Goal: Transaction & Acquisition: Purchase product/service

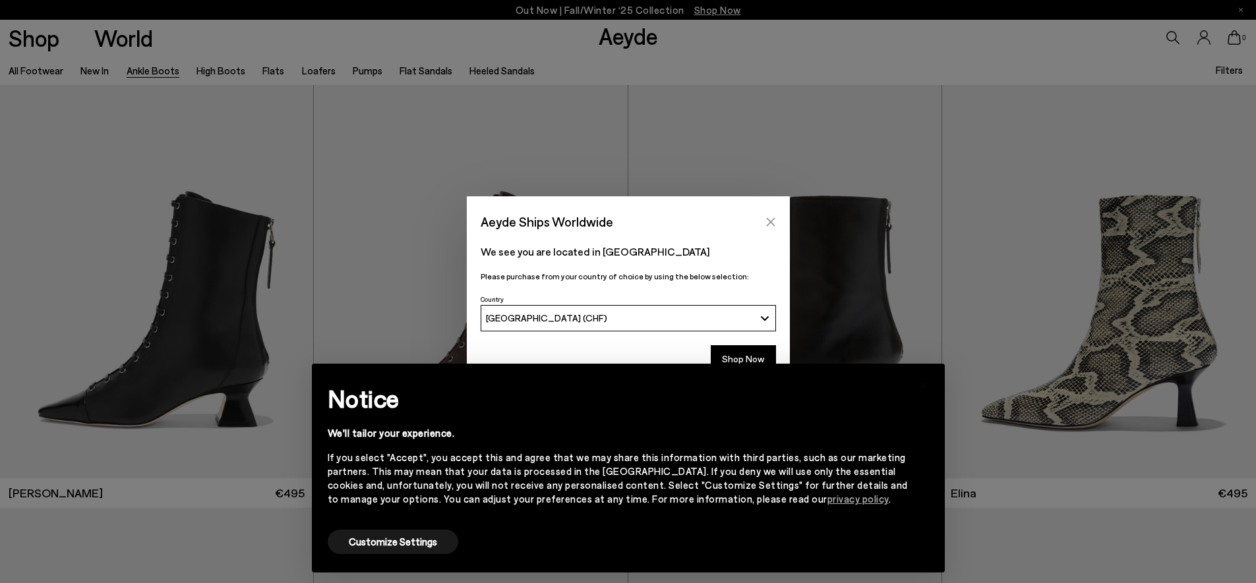
click at [774, 220] on icon "Close" at bounding box center [770, 222] width 11 height 11
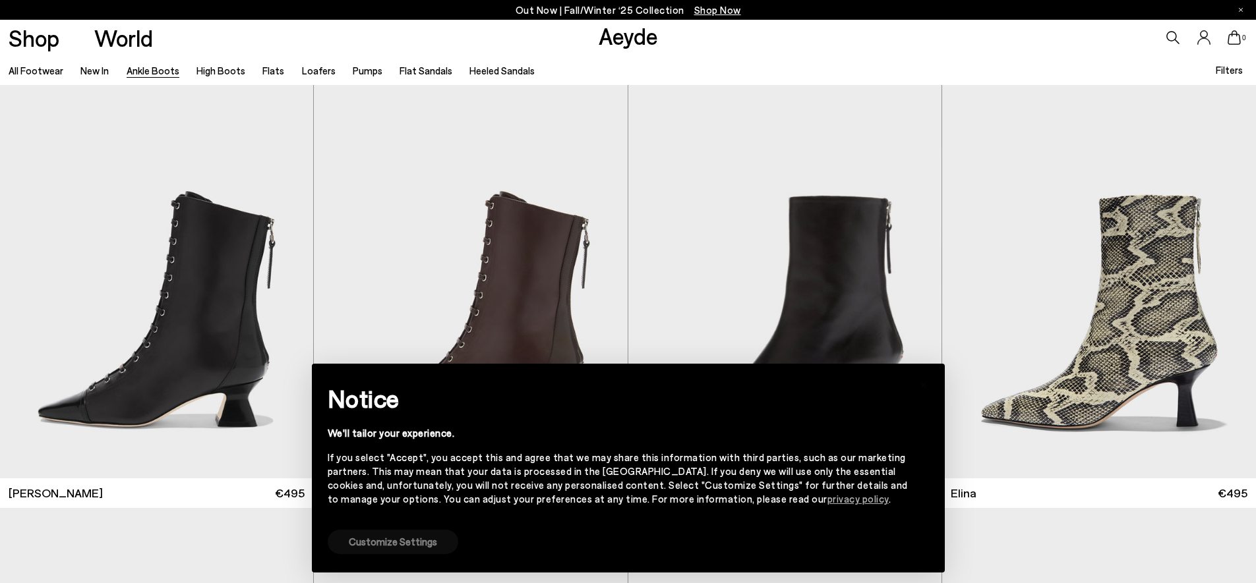
click at [399, 544] on button "Customize Settings" at bounding box center [393, 542] width 131 height 24
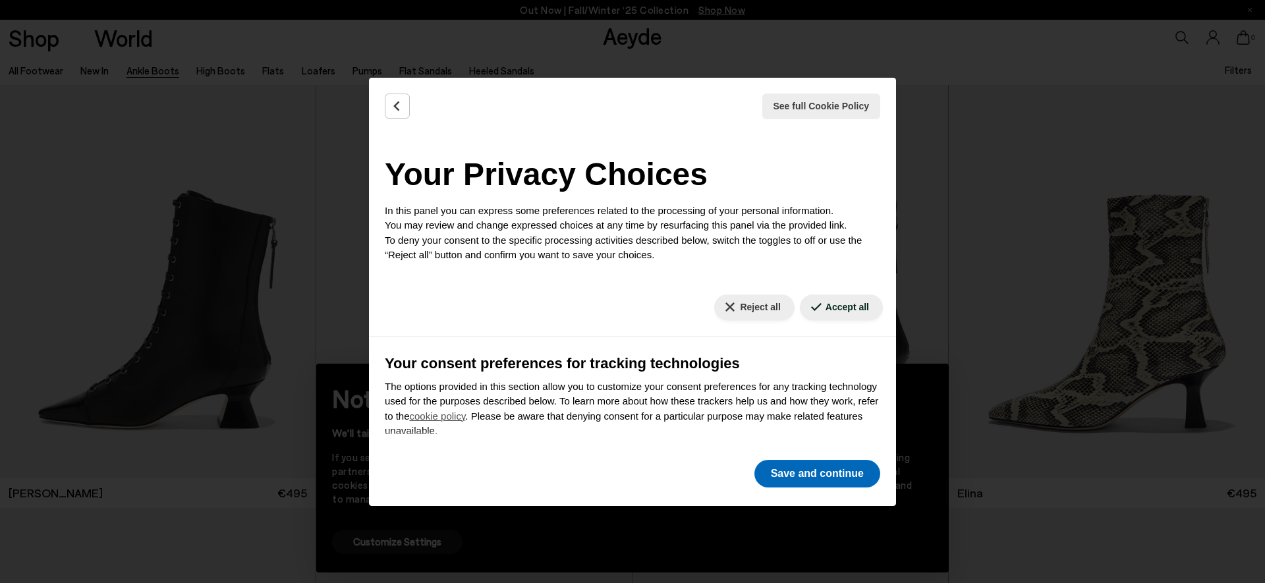
click at [842, 477] on button "Save and continue" at bounding box center [818, 474] width 126 height 28
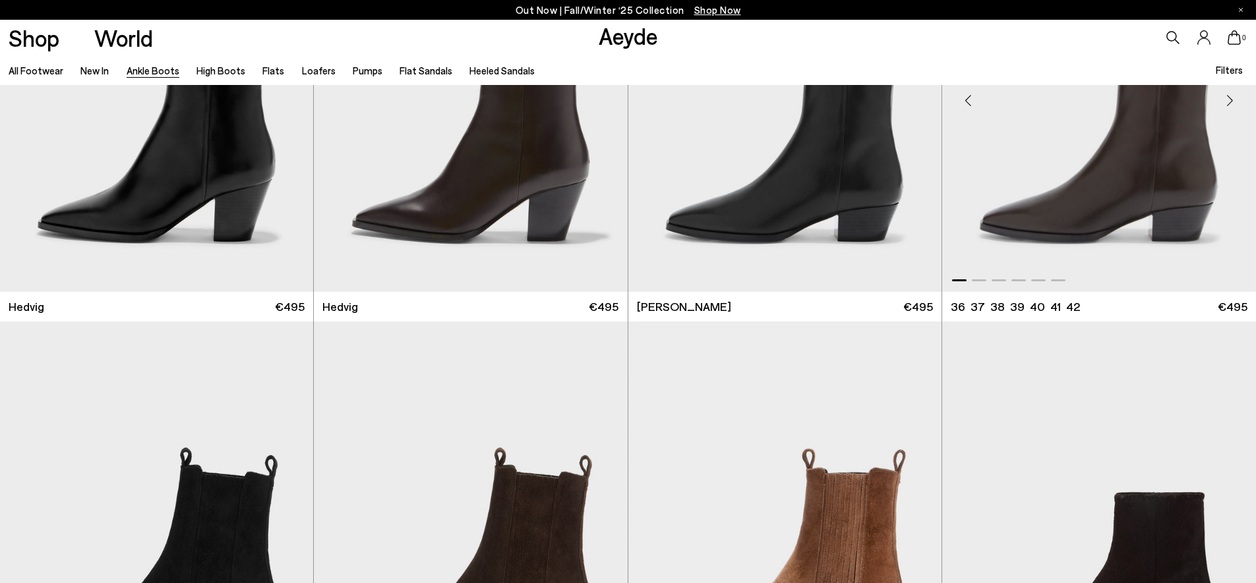
scroll to position [811, 0]
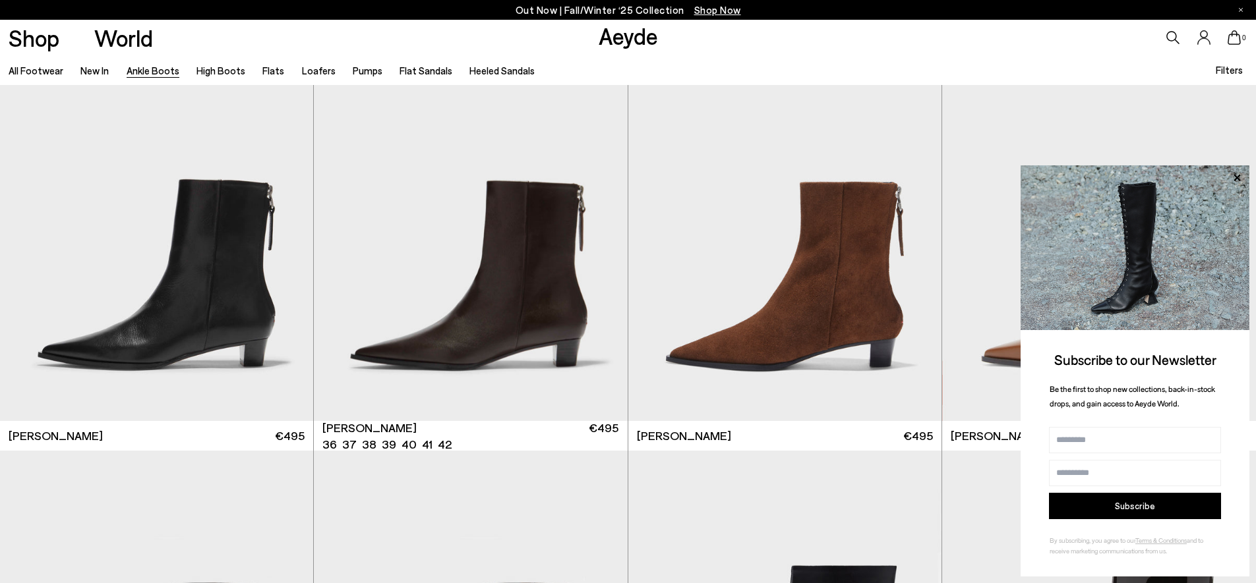
scroll to position [2971, 0]
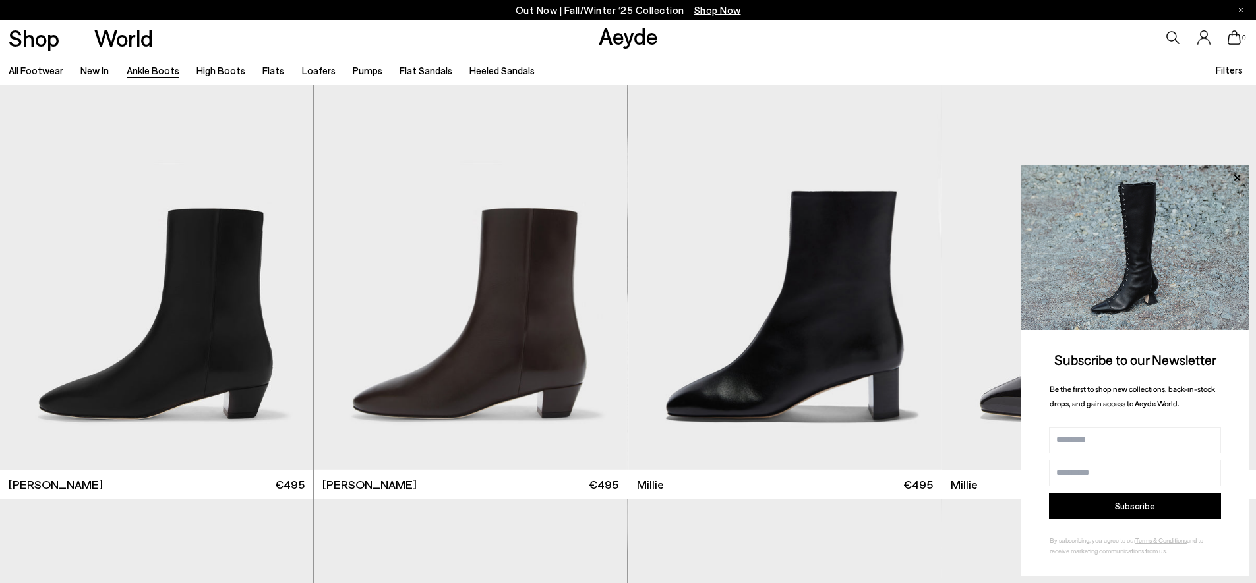
scroll to position [3644, 0]
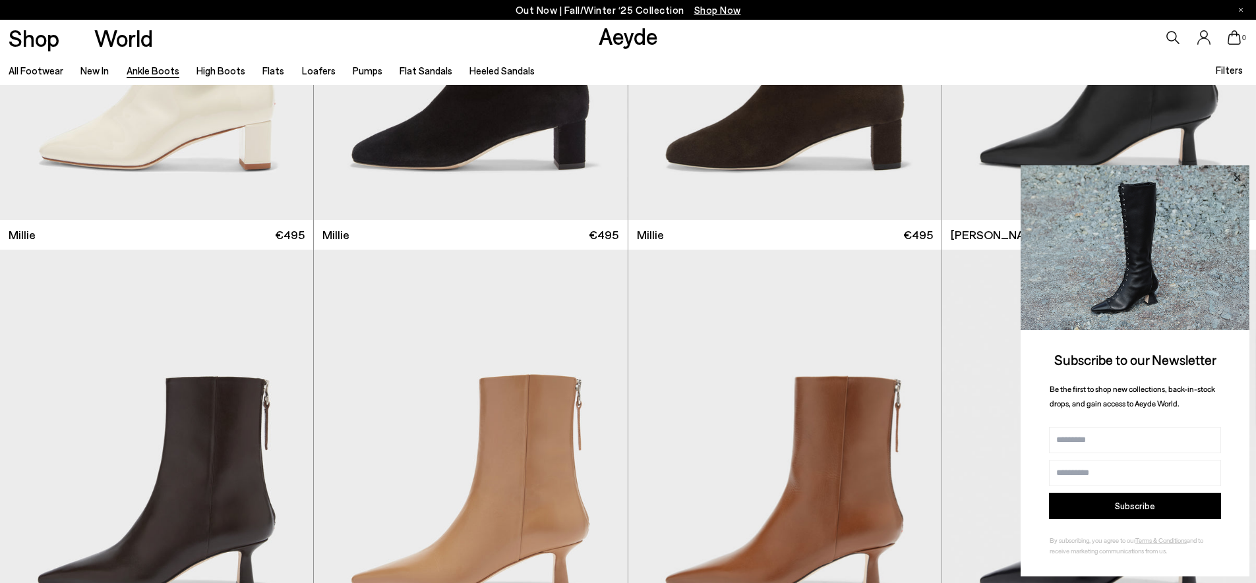
click at [1240, 175] on icon at bounding box center [1236, 177] width 17 height 17
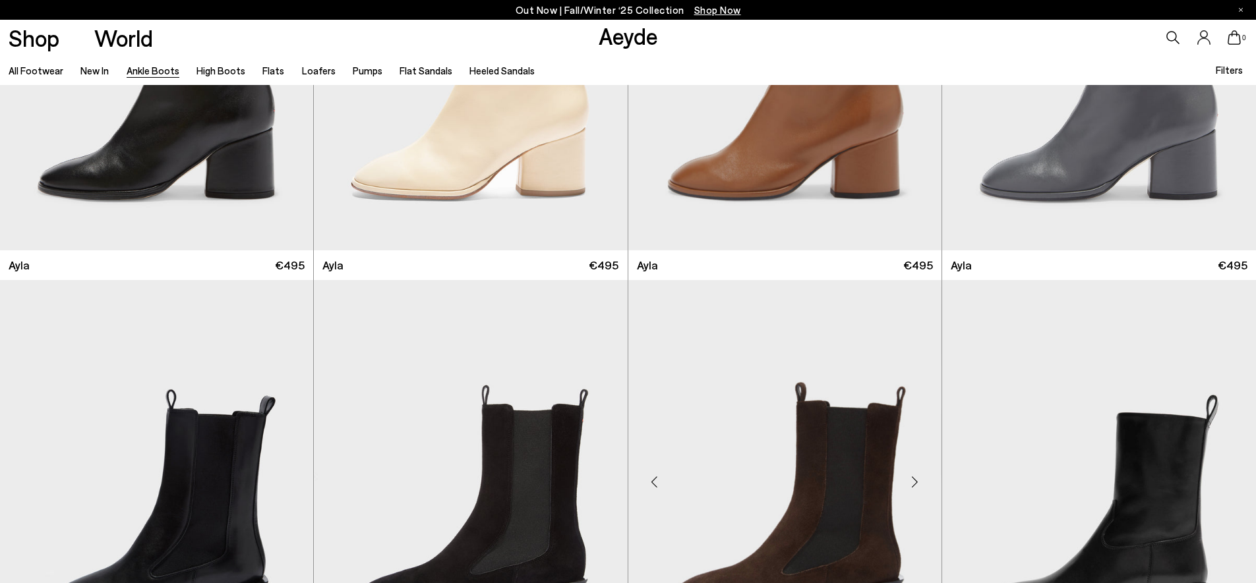
scroll to position [5049, 0]
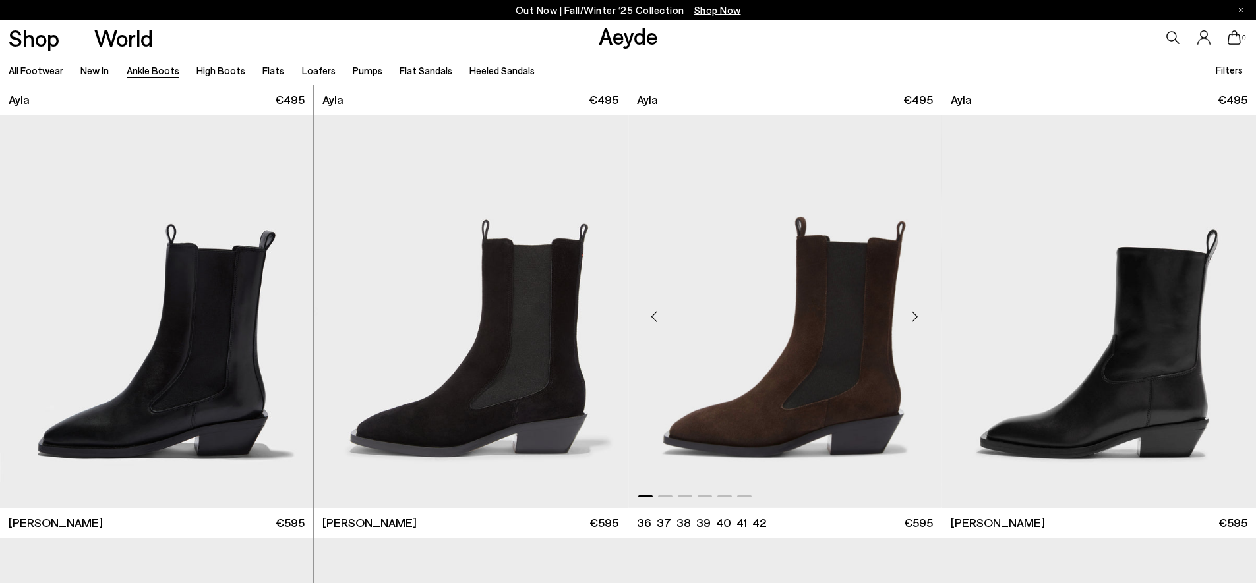
click at [825, 369] on img "1 / 6" at bounding box center [784, 311] width 313 height 393
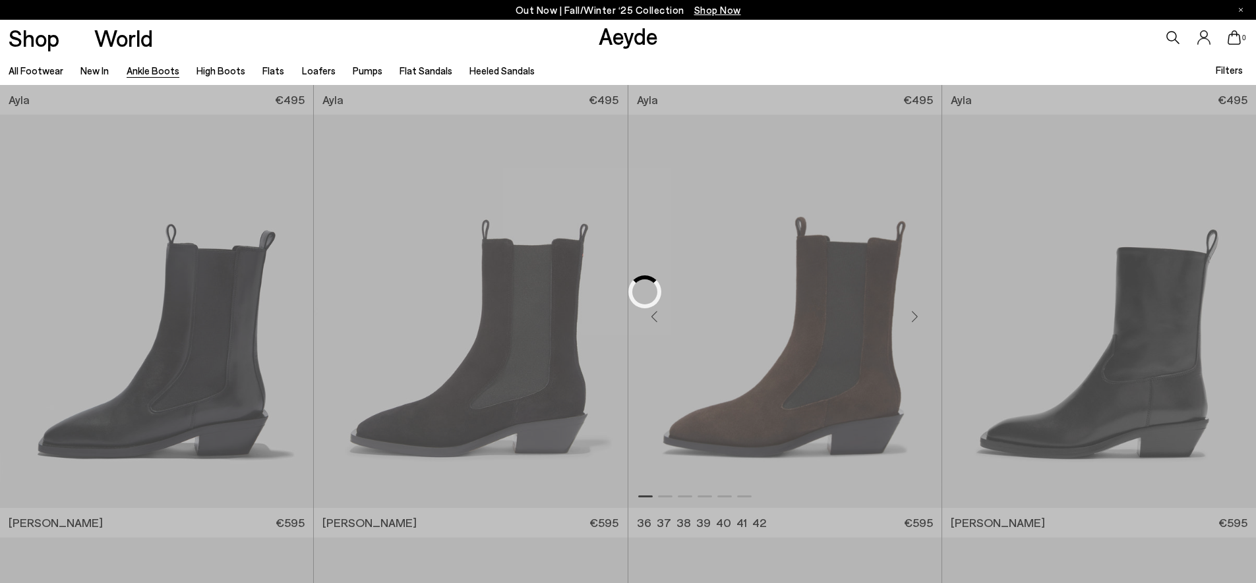
scroll to position [2538, 0]
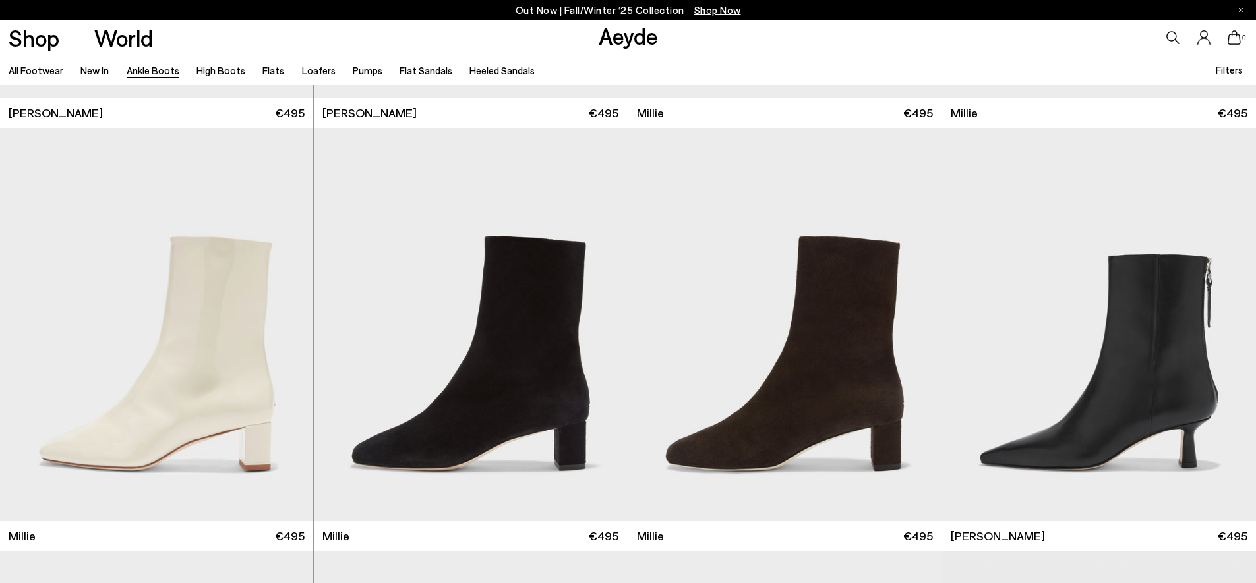
scroll to position [4025, 0]
